Goal: Find specific page/section: Find specific page/section

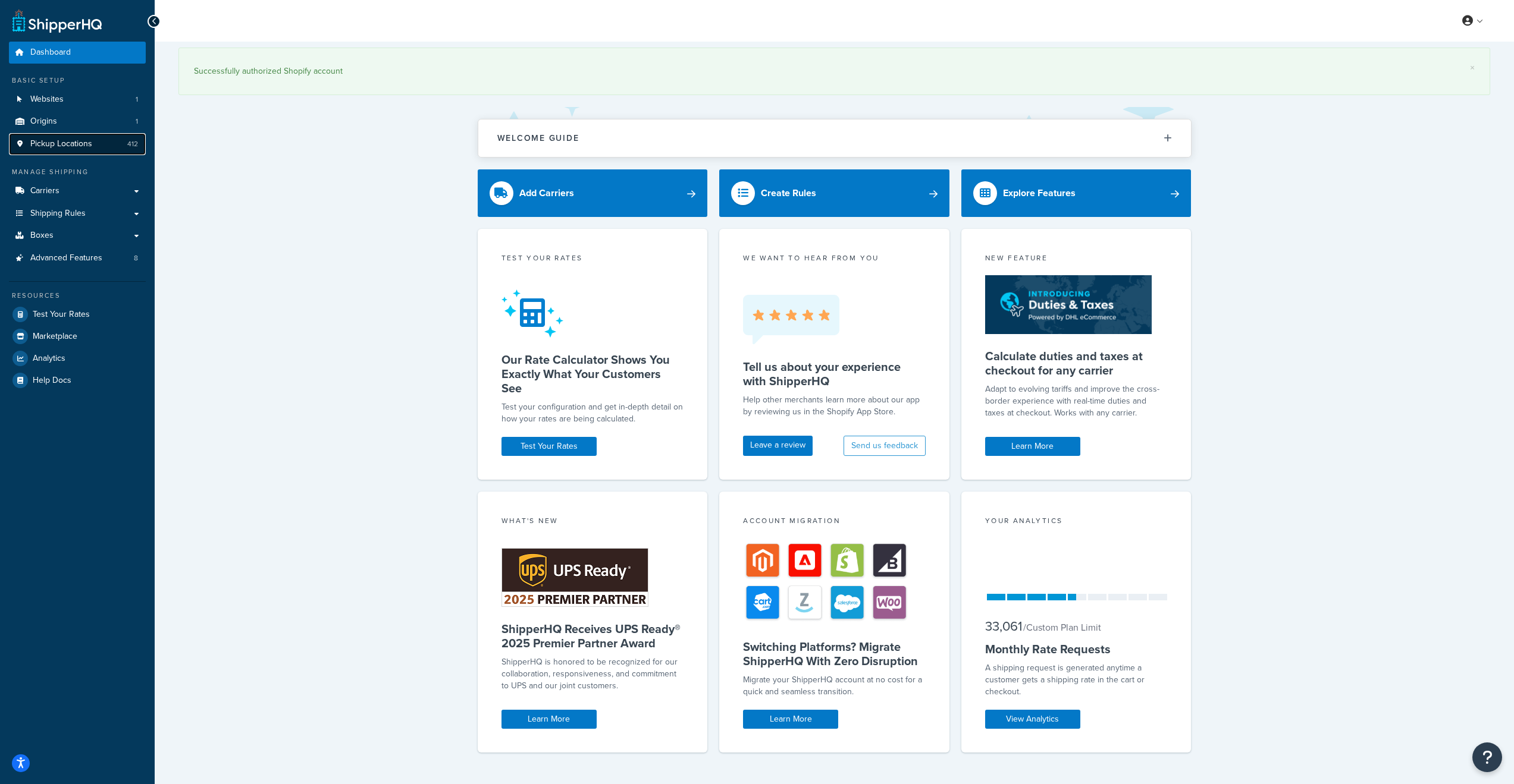
click at [86, 146] on span "Pickup Locations" at bounding box center [61, 144] width 62 height 10
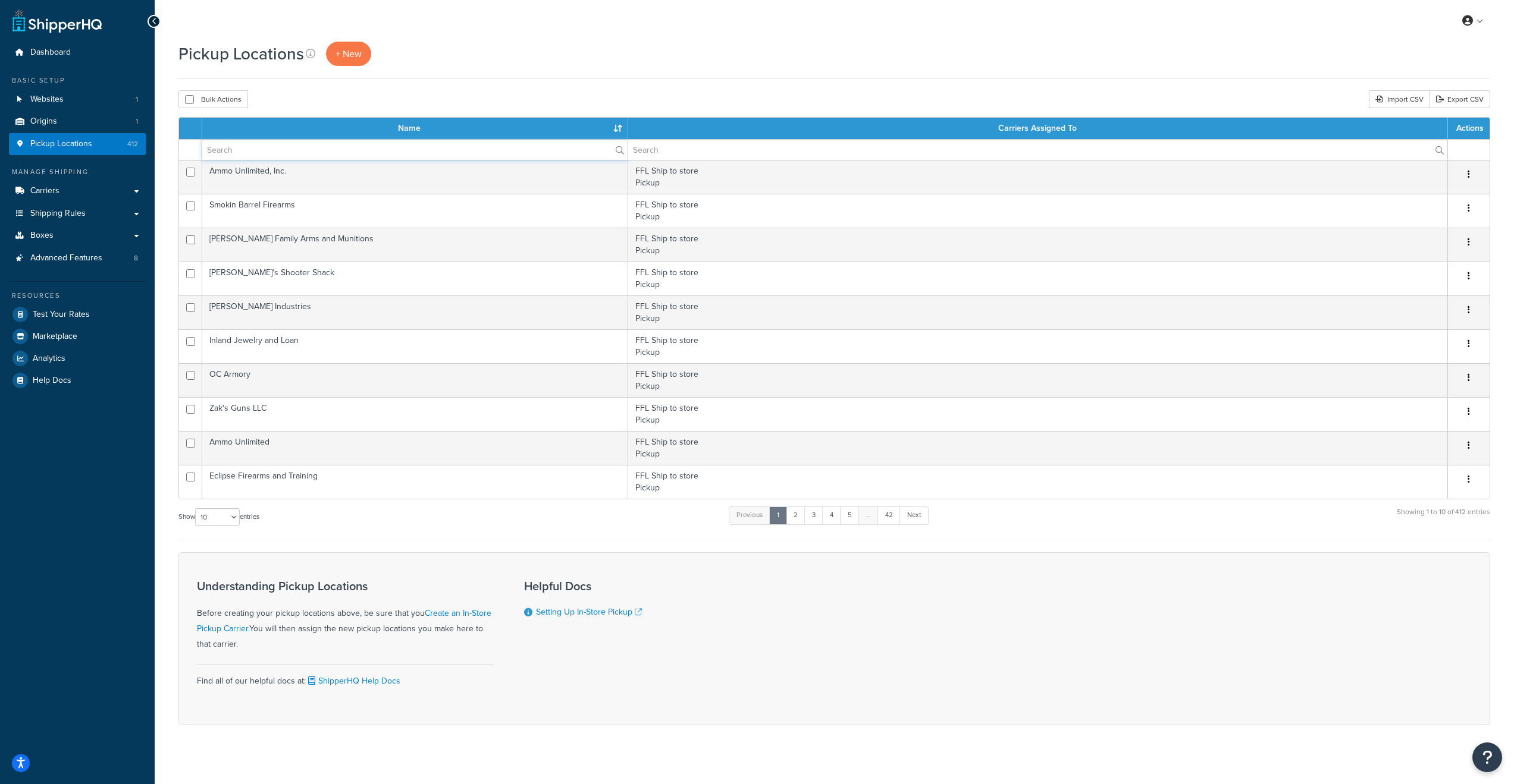
click at [250, 149] on input "text" at bounding box center [415, 149] width 425 height 20
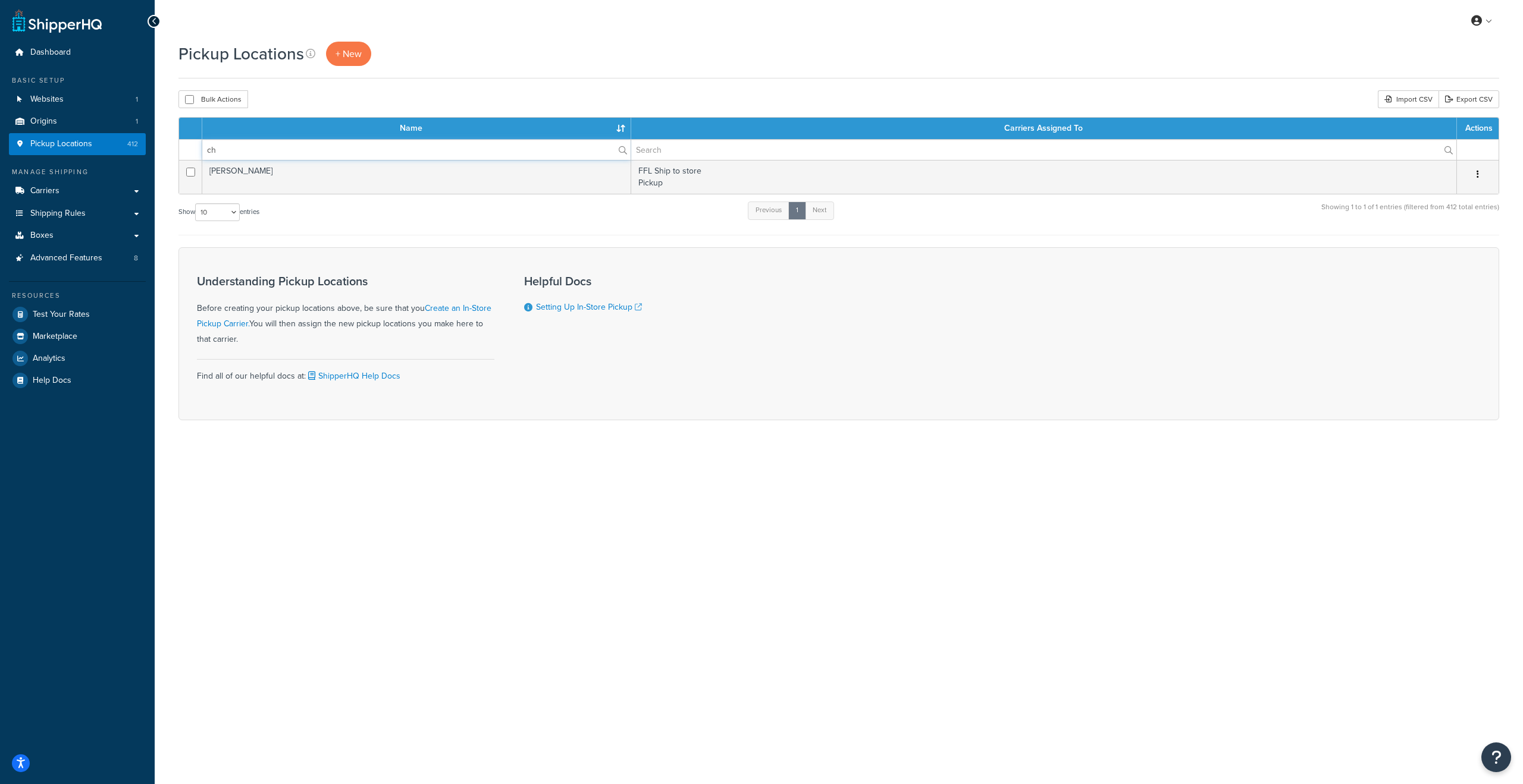
type input "c"
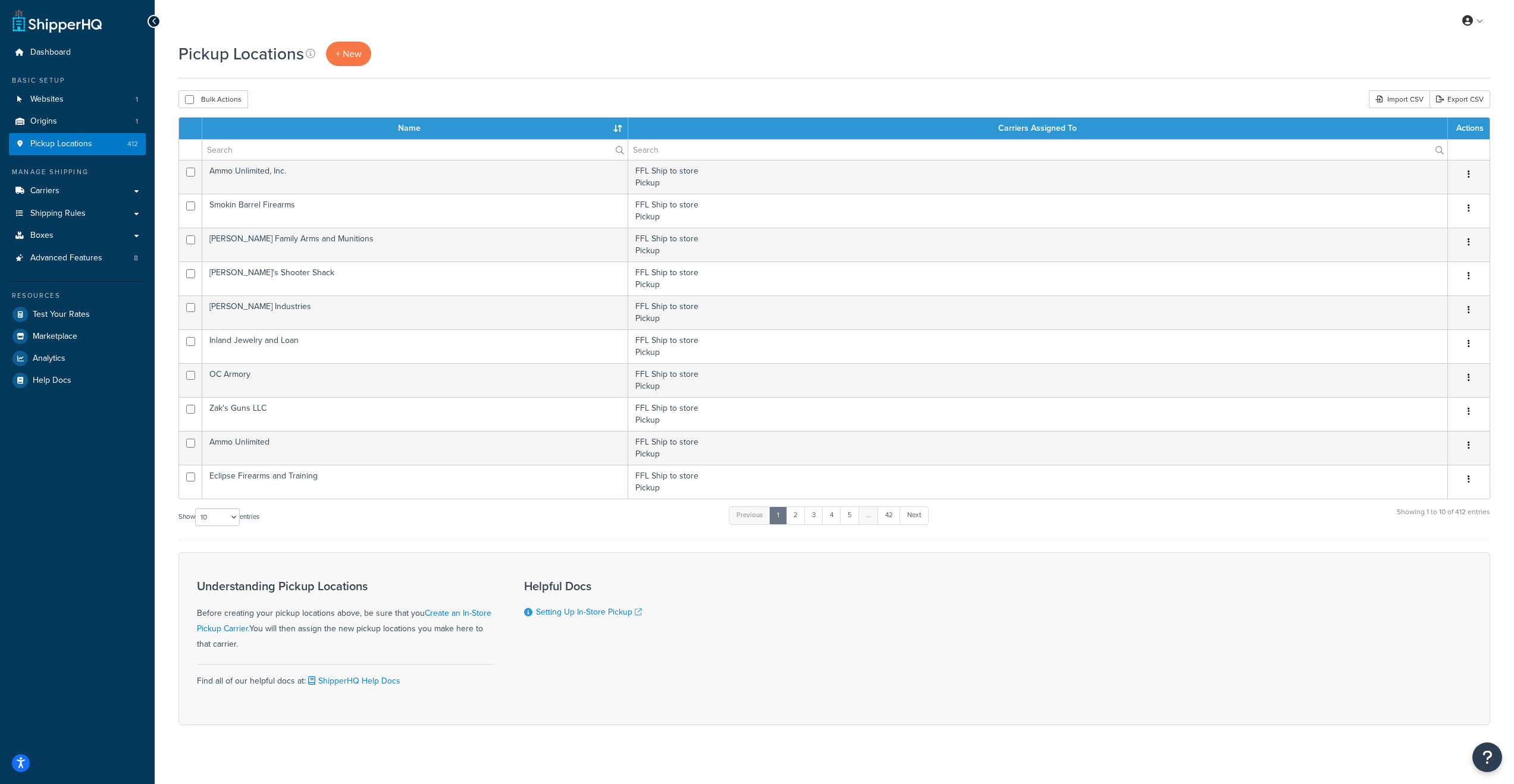
click at [877, 625] on div "Understanding Pickup Locations Before creating your pickup locations above, be …" at bounding box center [834, 639] width 1312 height 173
click at [249, 151] on input "text" at bounding box center [415, 149] width 425 height 20
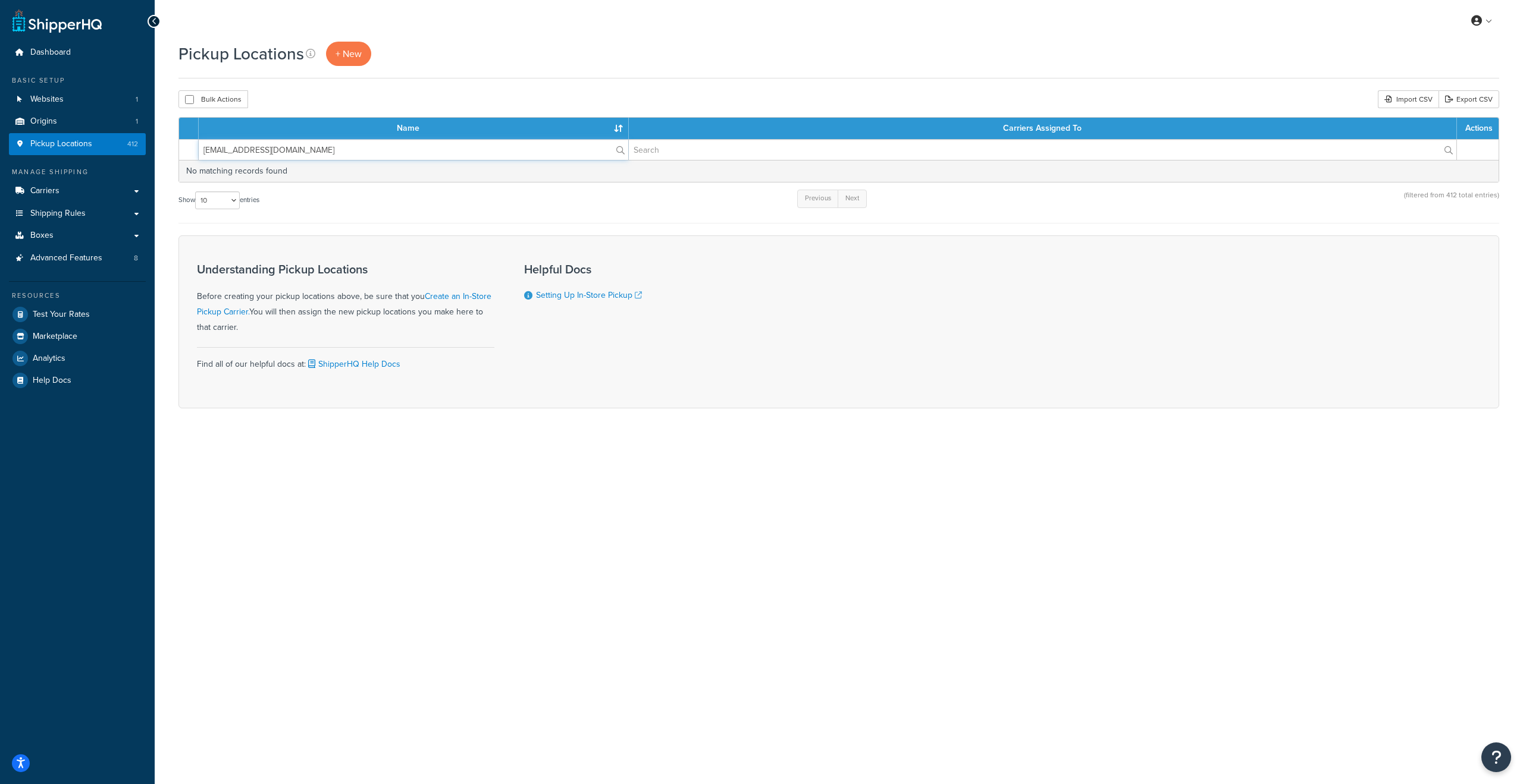
type input "[EMAIL_ADDRESS][DOMAIN_NAME]"
drag, startPoint x: 301, startPoint y: 148, endPoint x: 178, endPoint y: 146, distance: 123.0
click at [178, 146] on table "Name Carriers Assigned To Actions [EMAIL_ADDRESS][DOMAIN_NAME] No matching reco…" at bounding box center [839, 150] width 1321 height 65
type input "3"
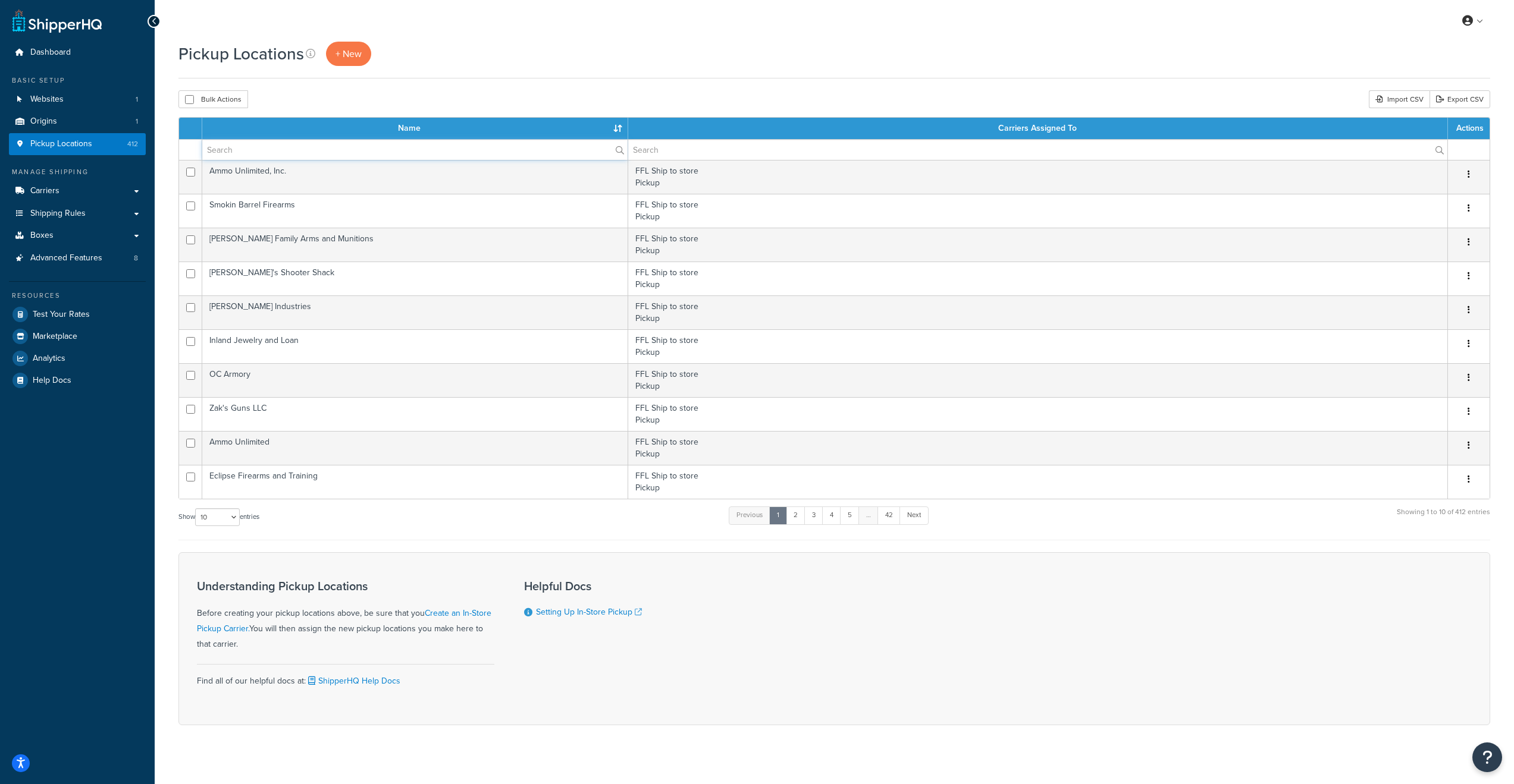
click at [307, 150] on input "text" at bounding box center [415, 149] width 425 height 20
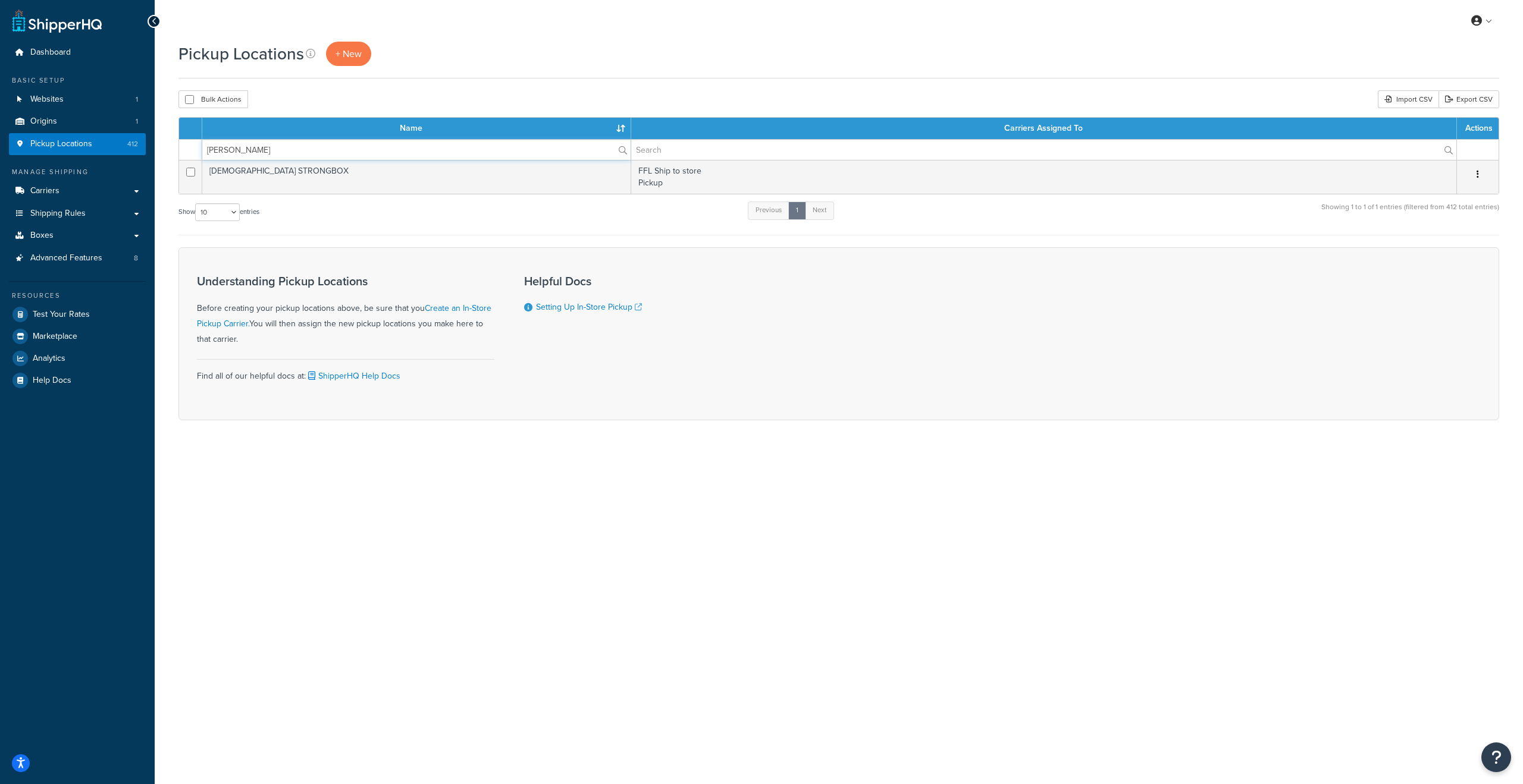
drag, startPoint x: 248, startPoint y: 149, endPoint x: 127, endPoint y: 147, distance: 121.0
click at [127, 147] on div "Dashboard Basic Setup Websites 1 Origins 1 Pickup Locations 412 Manage Shipping…" at bounding box center [762, 392] width 1523 height 784
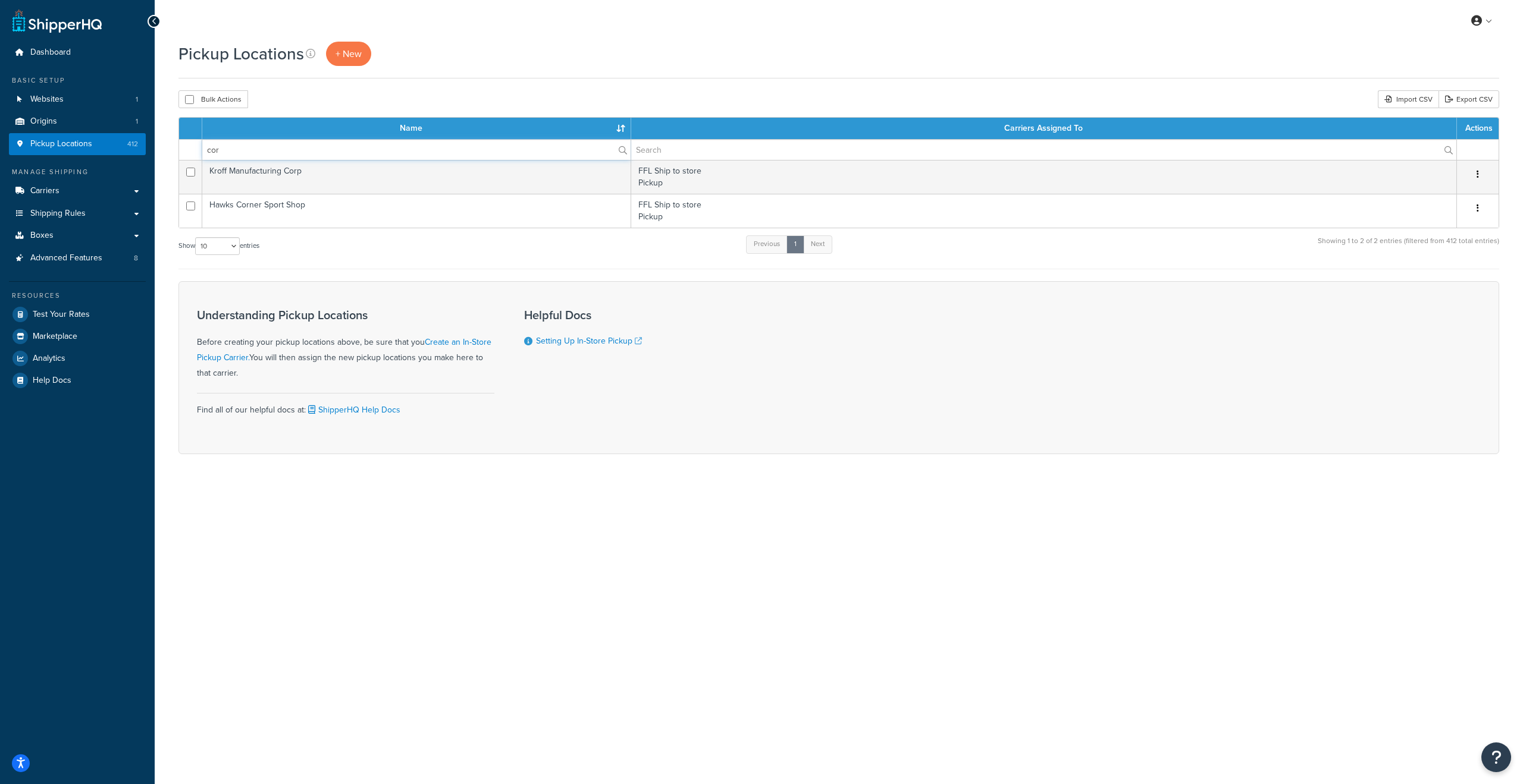
click at [270, 150] on input "cor" at bounding box center [416, 149] width 428 height 20
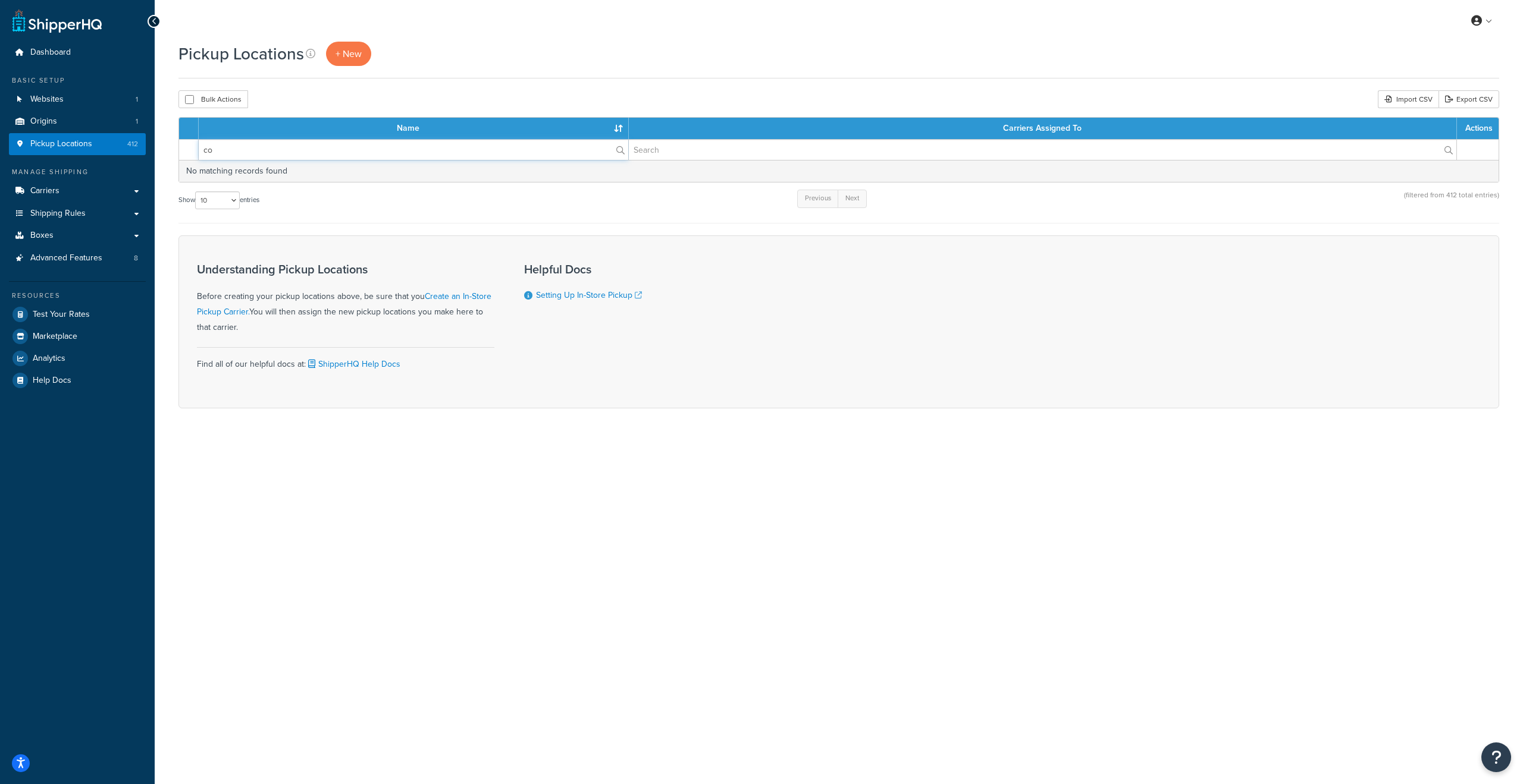
type input "c"
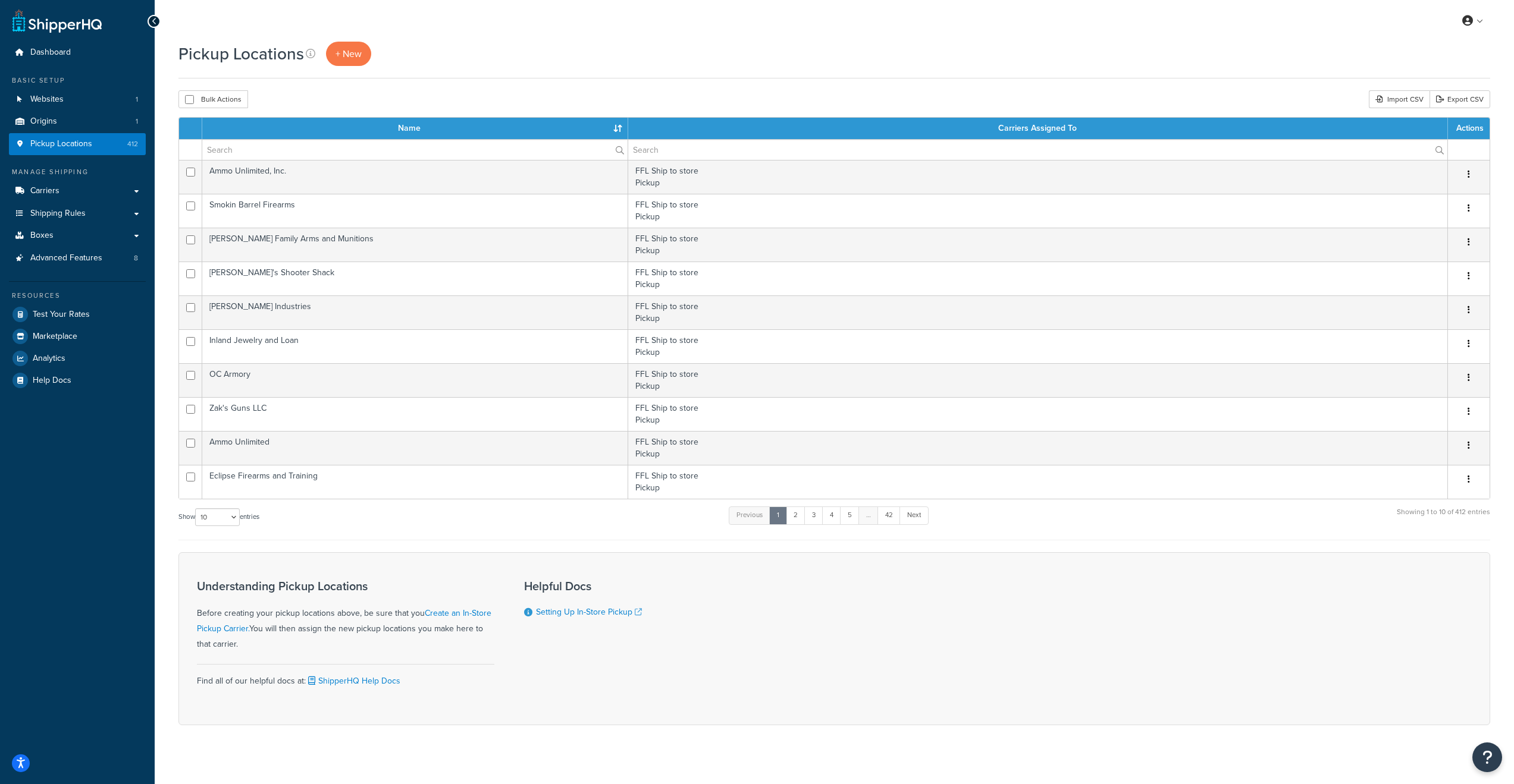
click at [516, 128] on th "Name" at bounding box center [415, 129] width 426 height 22
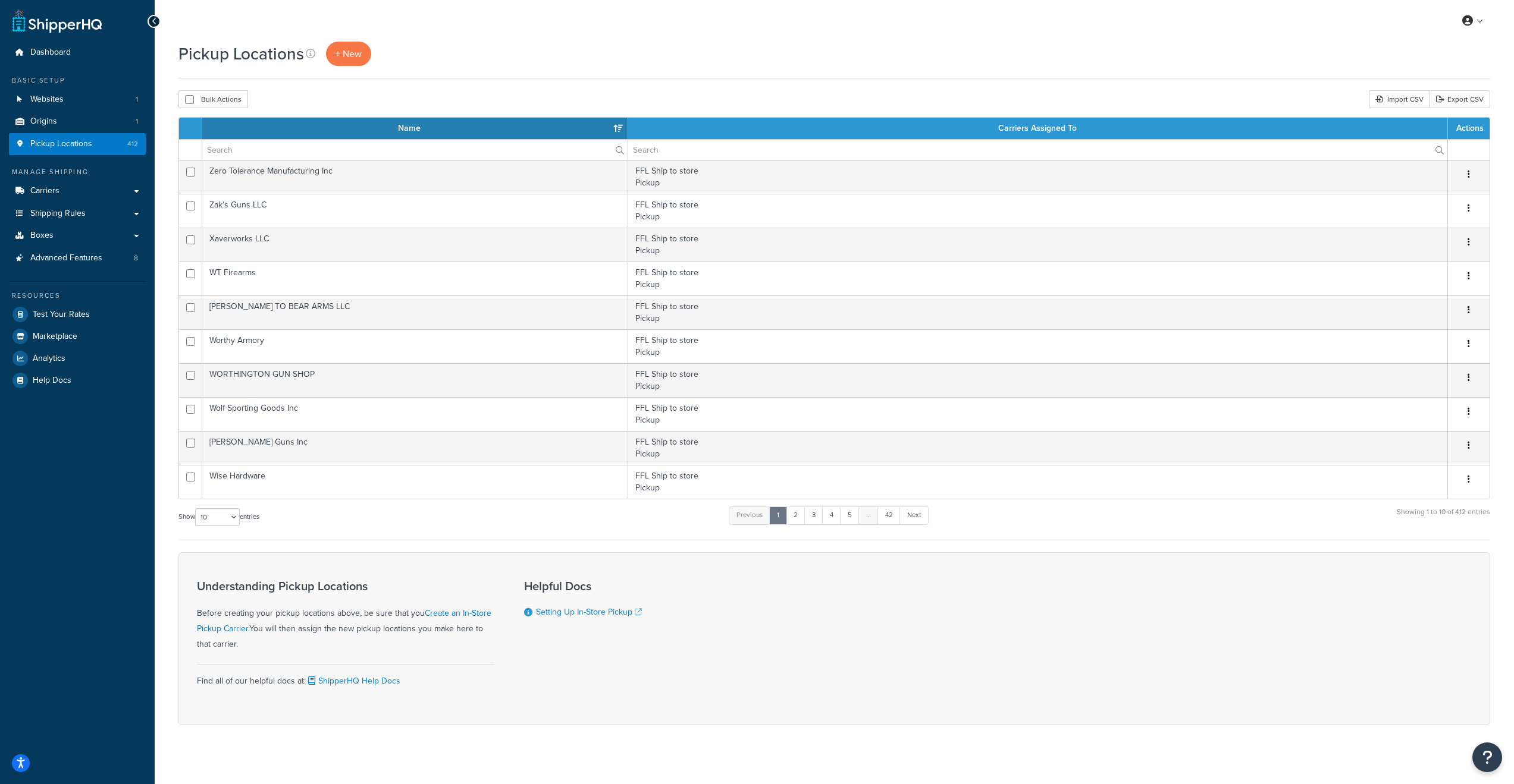
click at [516, 128] on th "Name" at bounding box center [415, 129] width 426 height 22
click at [815, 519] on link "3" at bounding box center [813, 516] width 19 height 18
click at [833, 516] on link "4" at bounding box center [828, 516] width 19 height 18
click at [223, 516] on select "10 15 25 50 100 1000" at bounding box center [217, 517] width 45 height 18
select select "50"
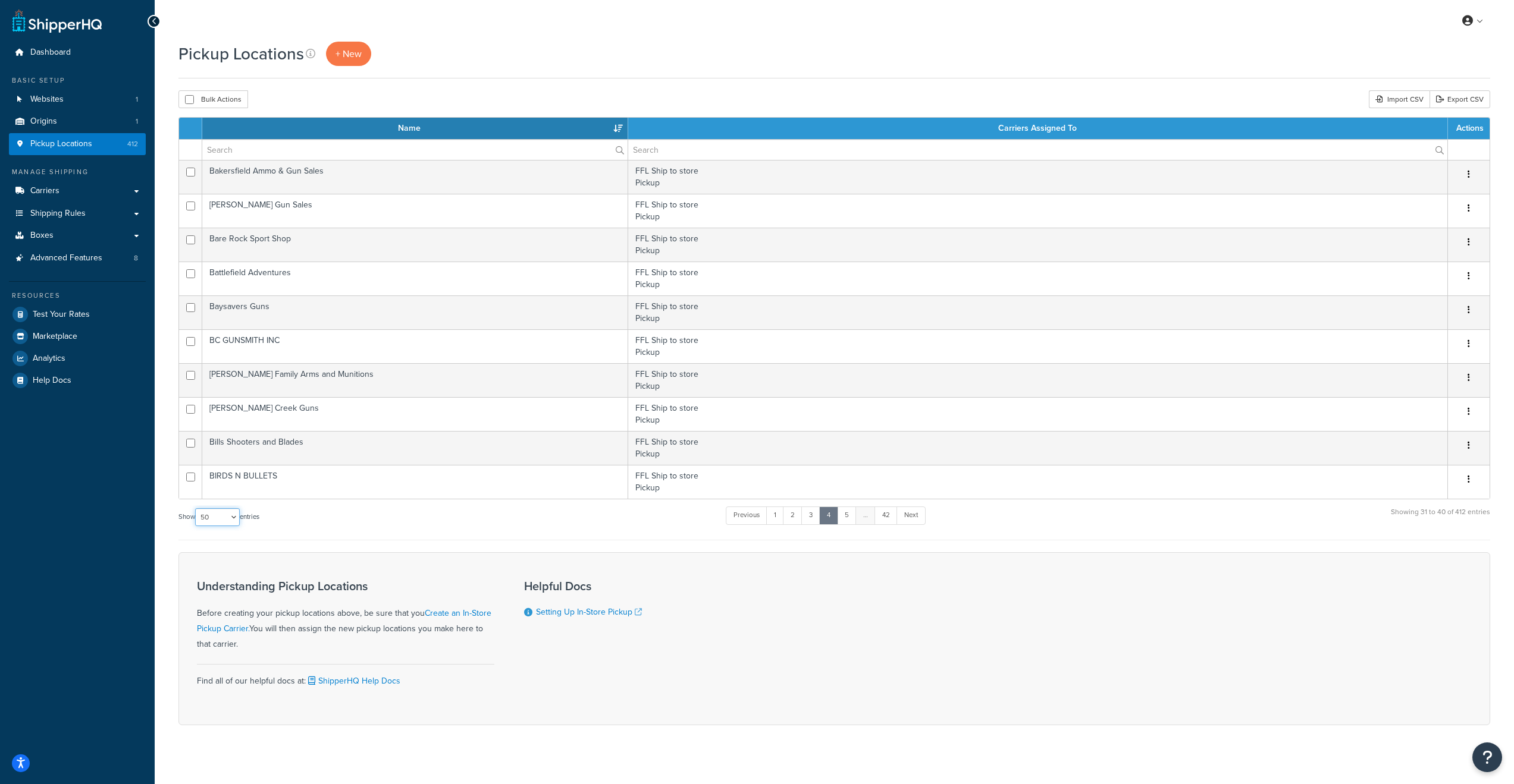
click at [197, 509] on select "10 15 25 50 100 1000" at bounding box center [217, 517] width 45 height 18
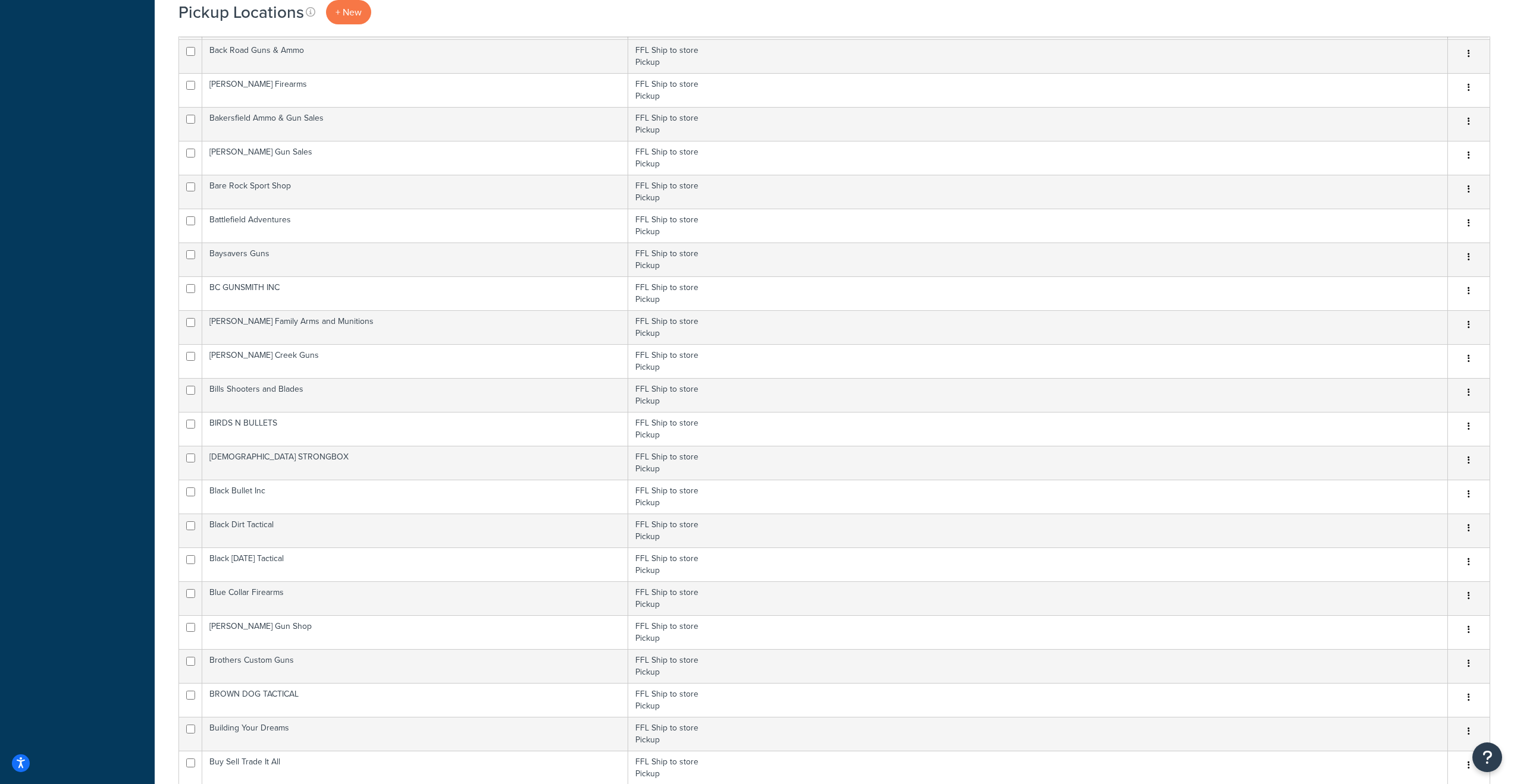
scroll to position [1368, 0]
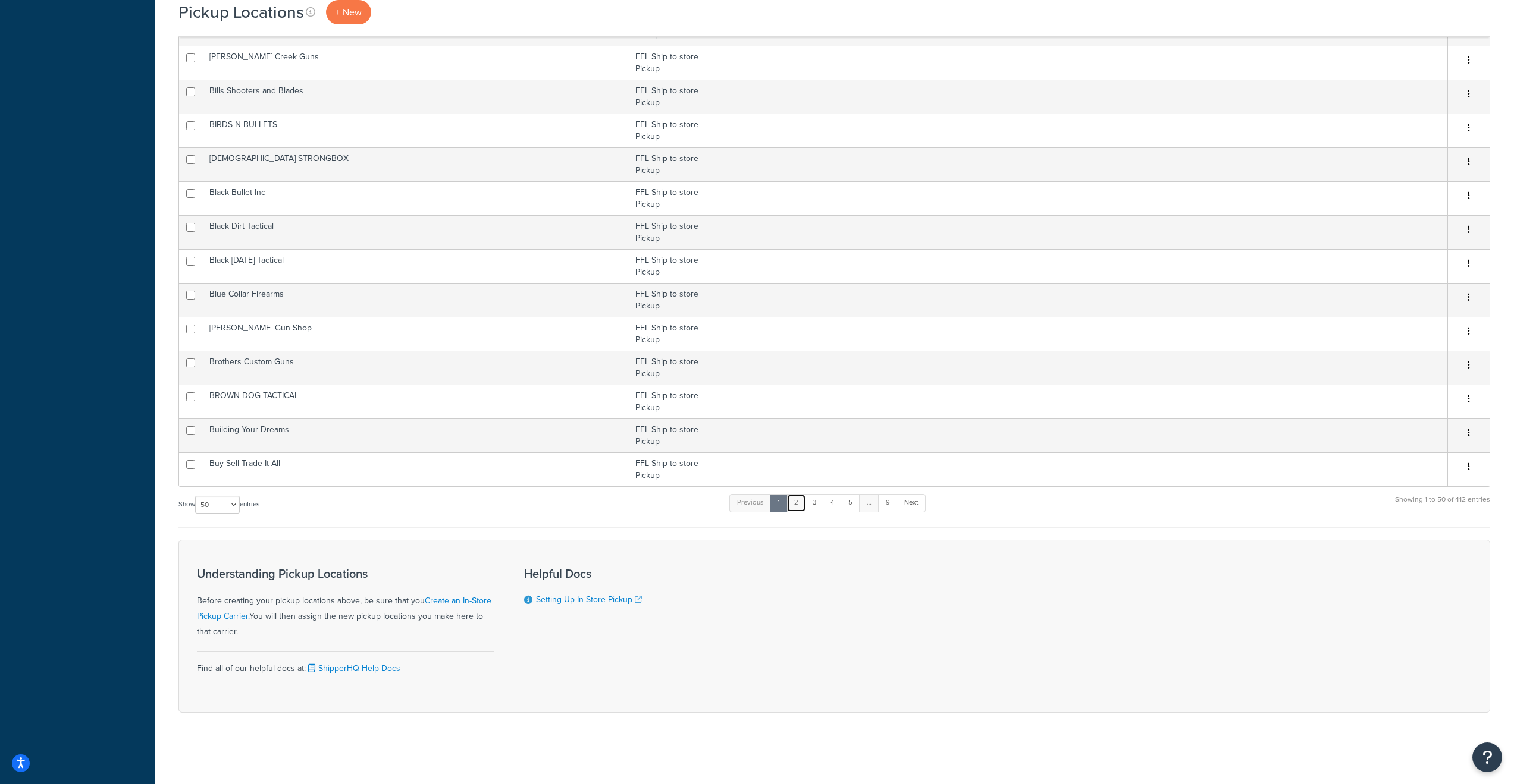
click at [800, 503] on link "2" at bounding box center [796, 503] width 20 height 18
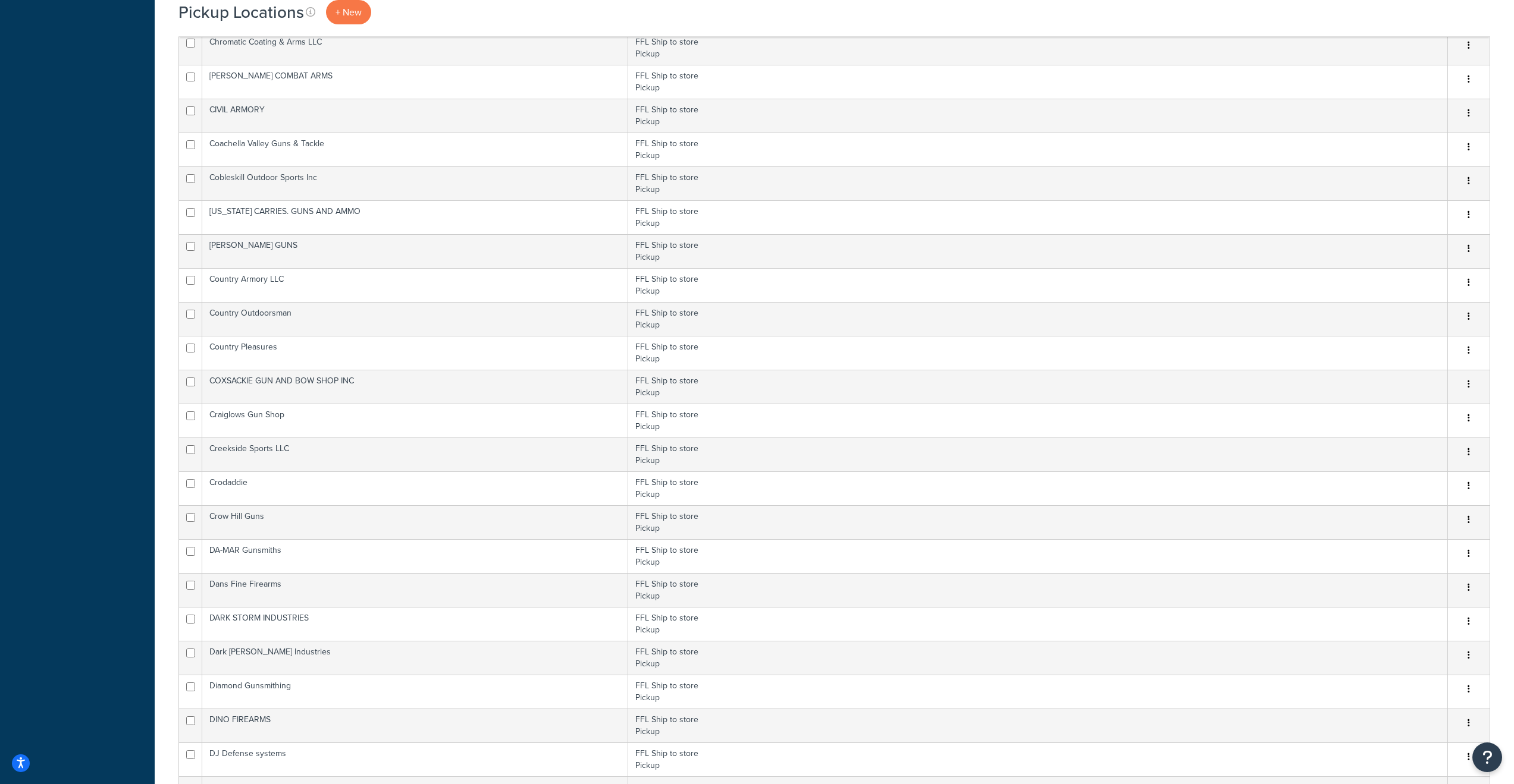
scroll to position [0, 0]
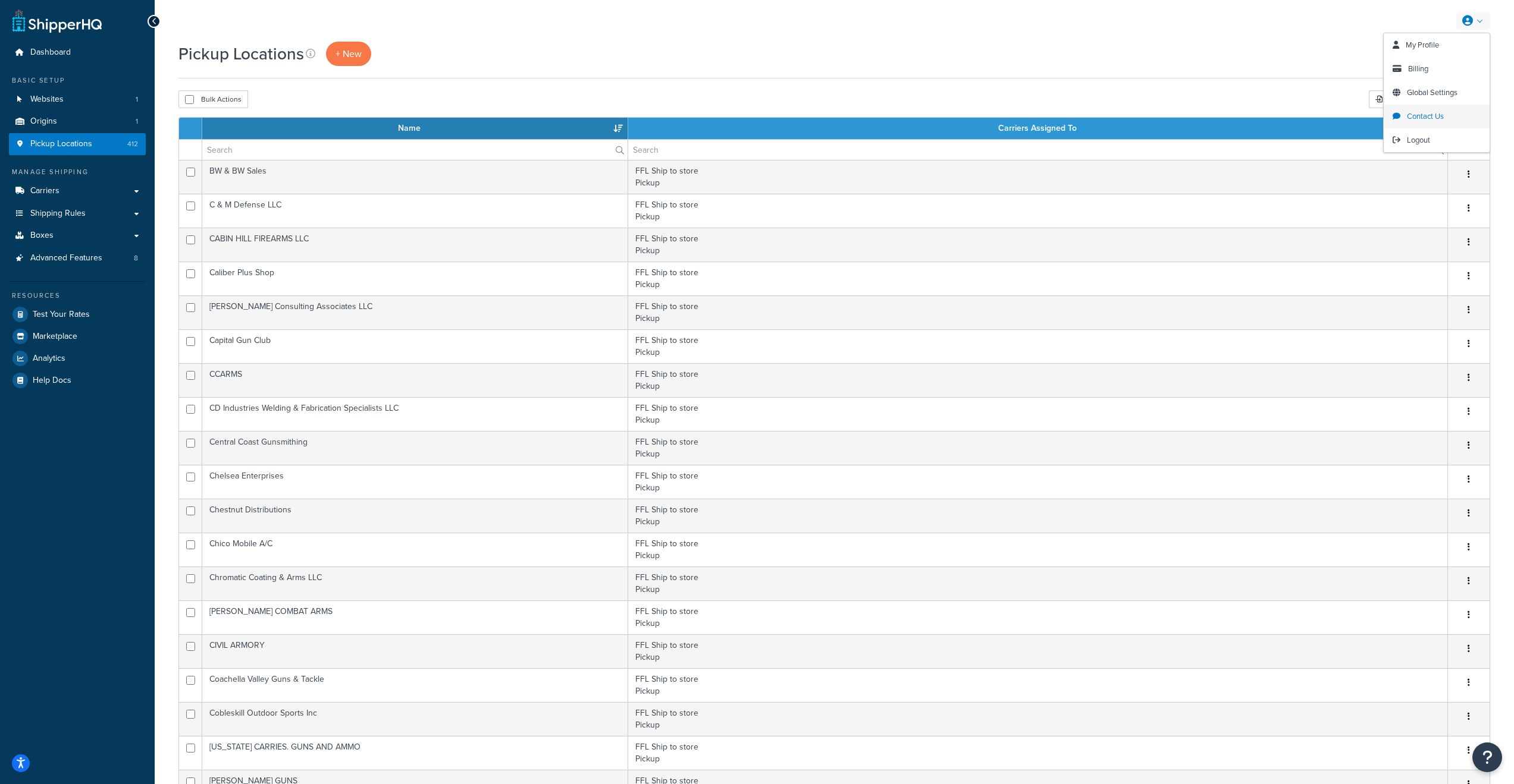
click at [1426, 117] on span "Contact Us" at bounding box center [1425, 116] width 37 height 11
click at [1477, 21] on link at bounding box center [1473, 21] width 34 height 18
